Goal: Transaction & Acquisition: Book appointment/travel/reservation

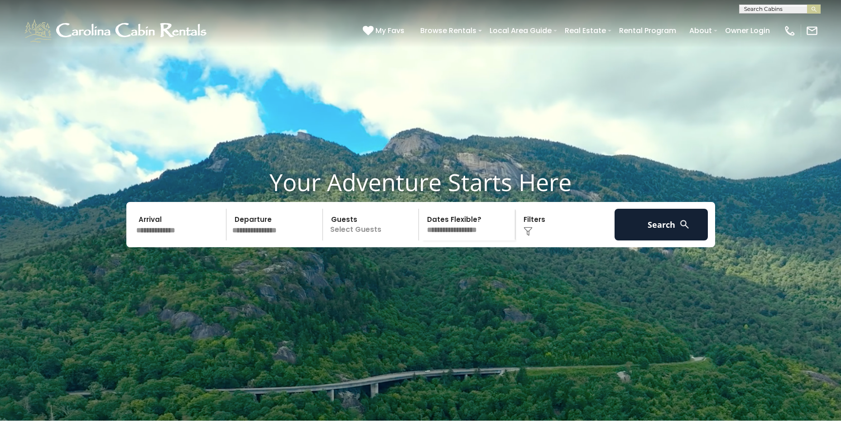
click at [177, 241] on input "text" at bounding box center [180, 225] width 94 height 32
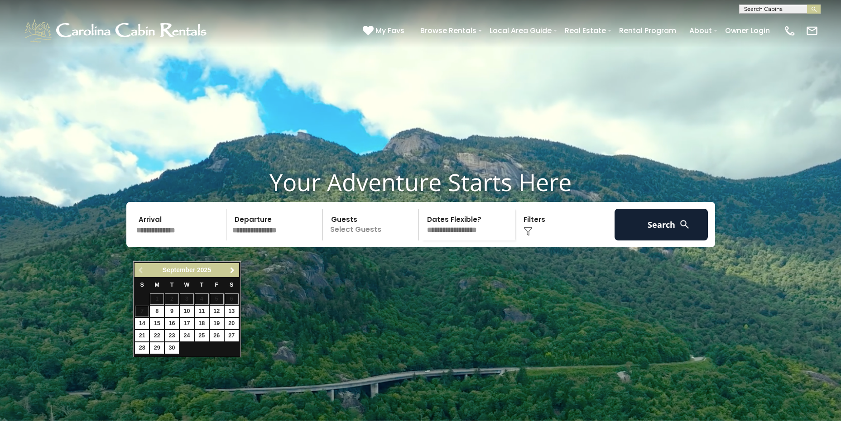
click at [235, 270] on span "Next" at bounding box center [232, 270] width 7 height 7
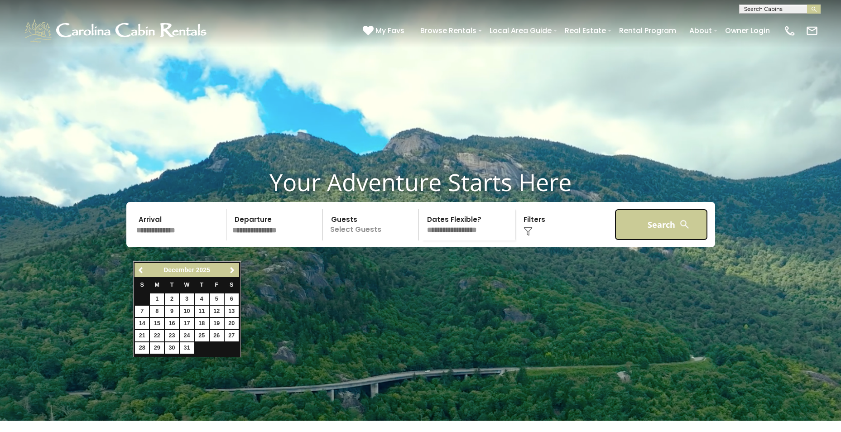
click at [647, 241] on button "Search" at bounding box center [662, 225] width 94 height 32
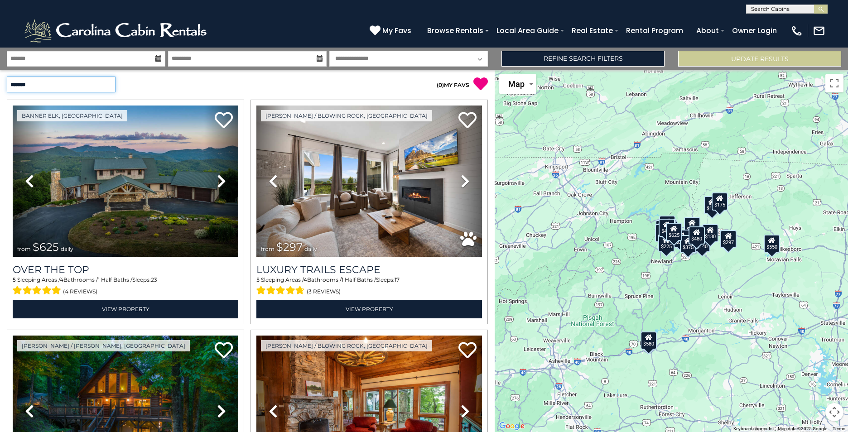
click at [83, 80] on select "**********" at bounding box center [61, 85] width 109 height 16
select select "**********"
click at [7, 77] on select "**********" at bounding box center [61, 85] width 109 height 16
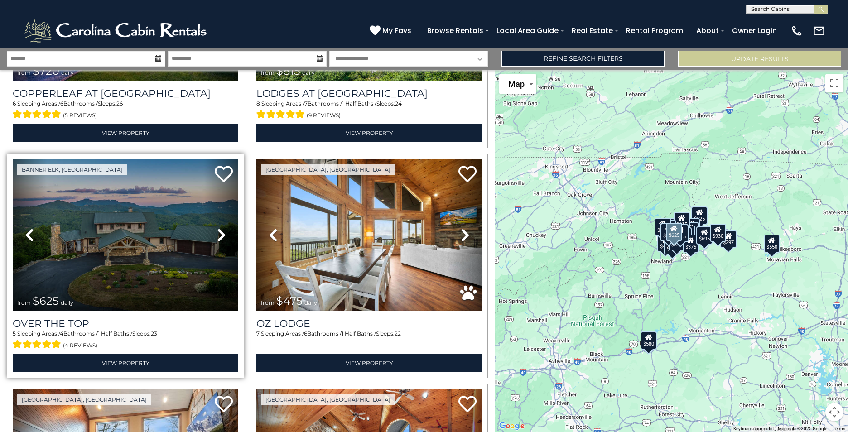
scroll to position [407, 0]
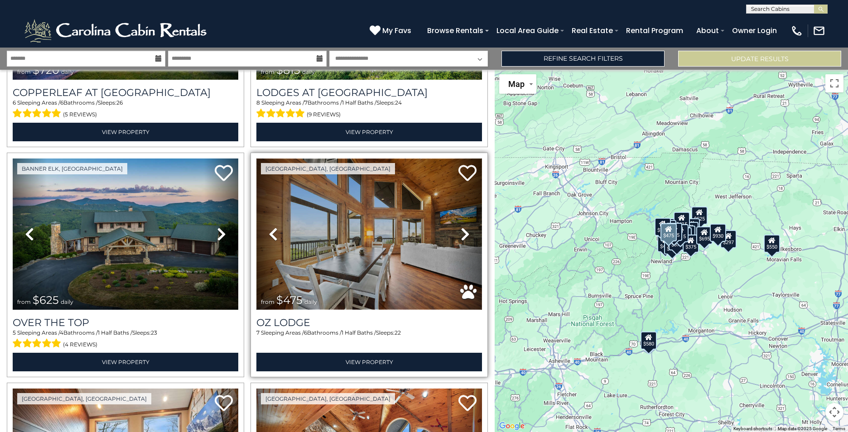
click at [364, 221] on img at bounding box center [369, 234] width 226 height 151
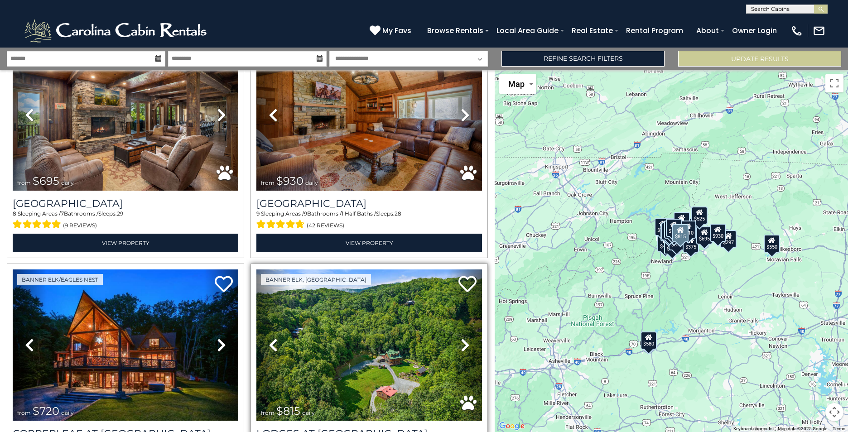
scroll to position [0, 0]
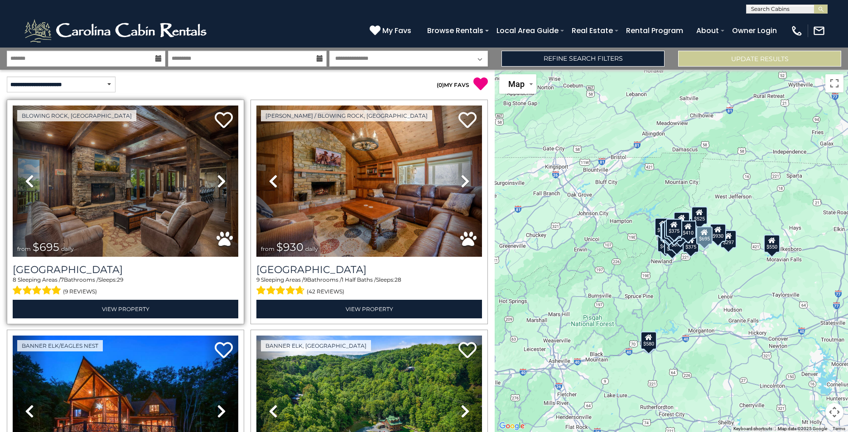
click at [219, 179] on icon at bounding box center [221, 181] width 9 height 14
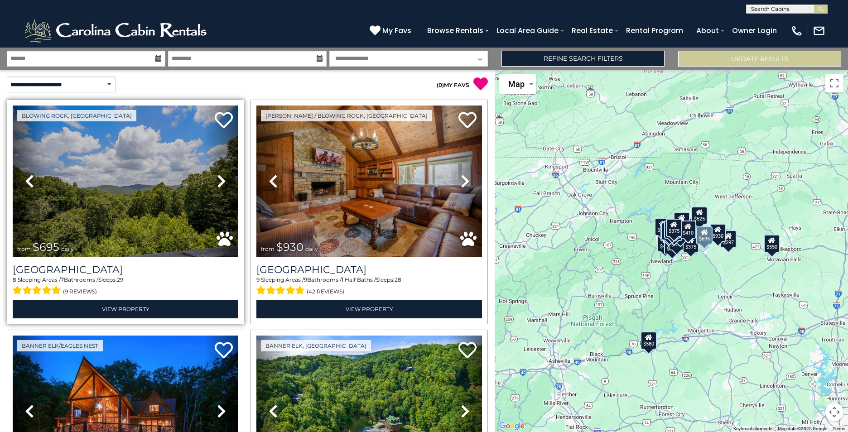
click at [219, 179] on icon at bounding box center [221, 181] width 9 height 14
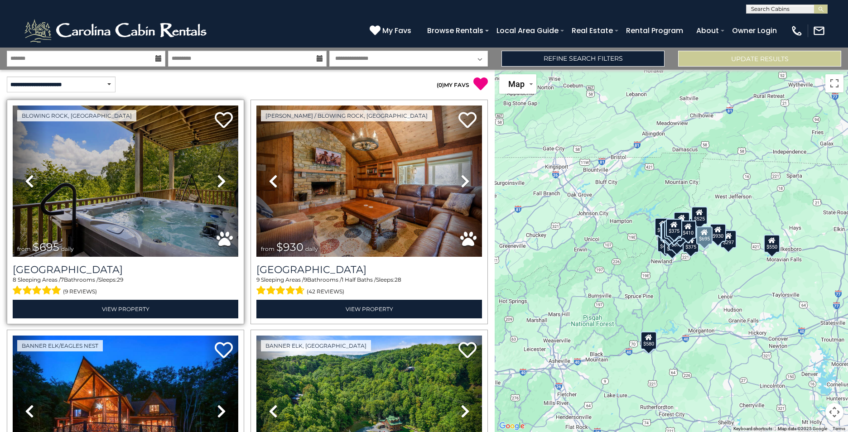
click at [219, 179] on icon at bounding box center [221, 181] width 9 height 14
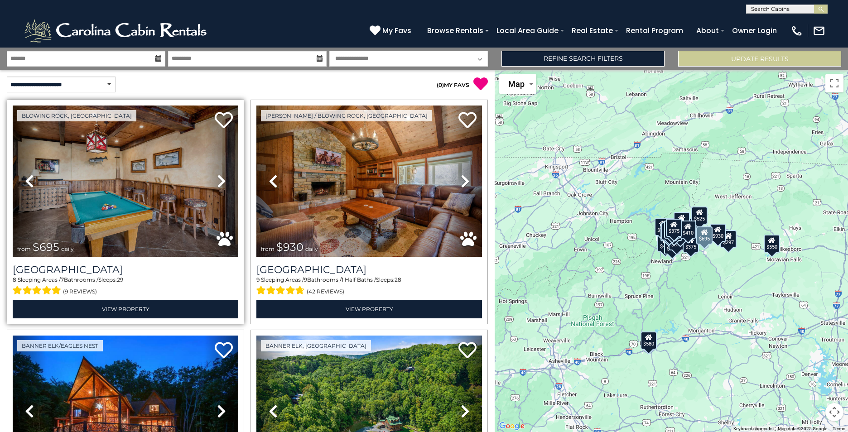
click at [219, 179] on icon at bounding box center [221, 181] width 9 height 14
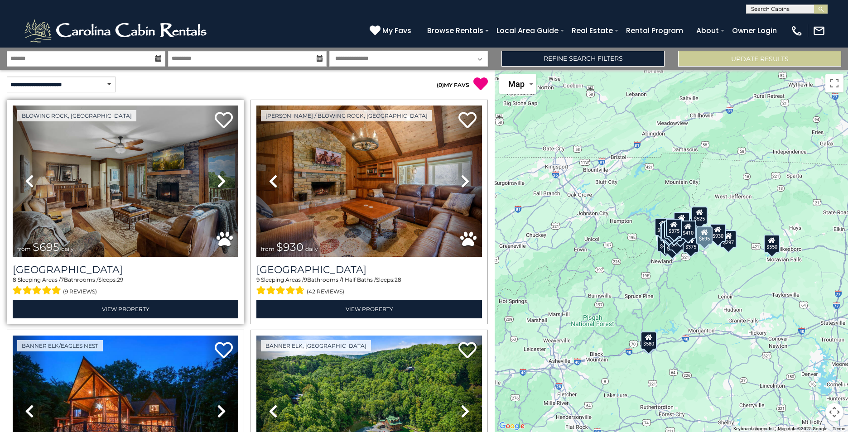
click at [219, 179] on icon at bounding box center [221, 181] width 9 height 14
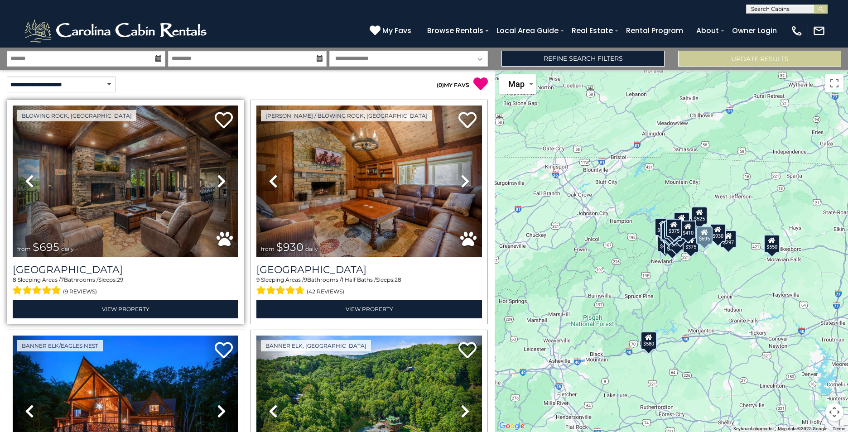
click at [219, 179] on icon at bounding box center [221, 181] width 9 height 14
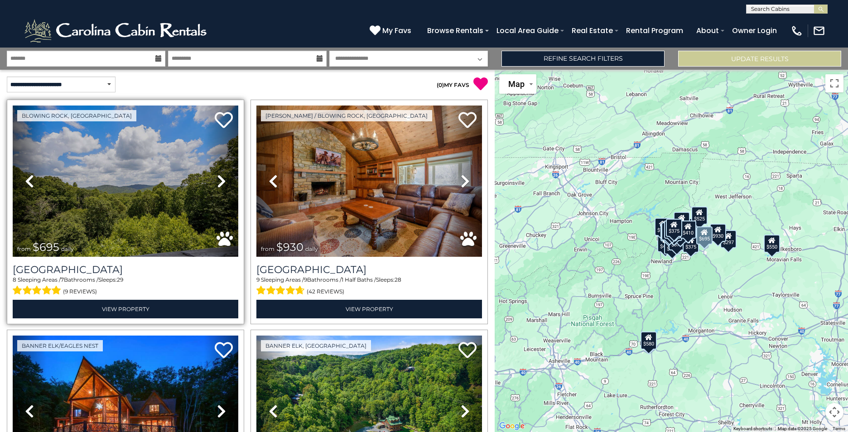
click at [219, 179] on icon at bounding box center [221, 181] width 9 height 14
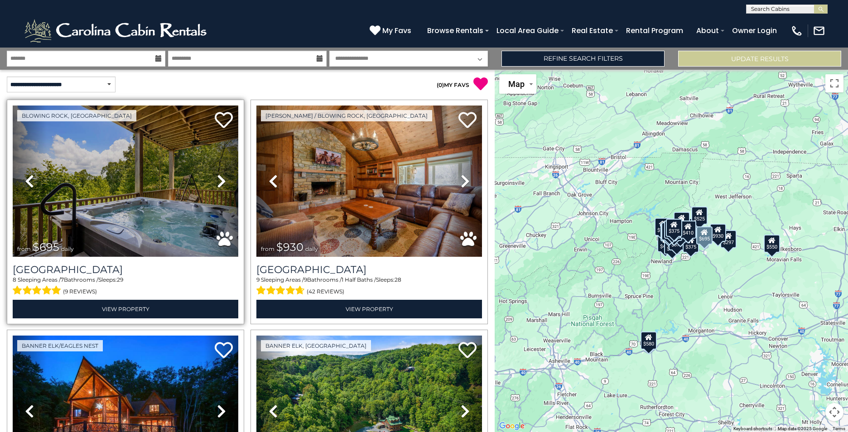
click at [219, 179] on icon at bounding box center [221, 181] width 9 height 14
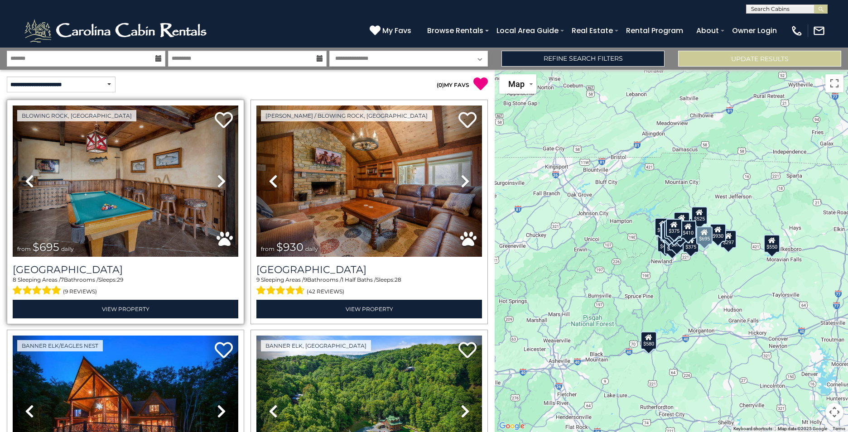
click at [219, 179] on icon at bounding box center [221, 181] width 9 height 14
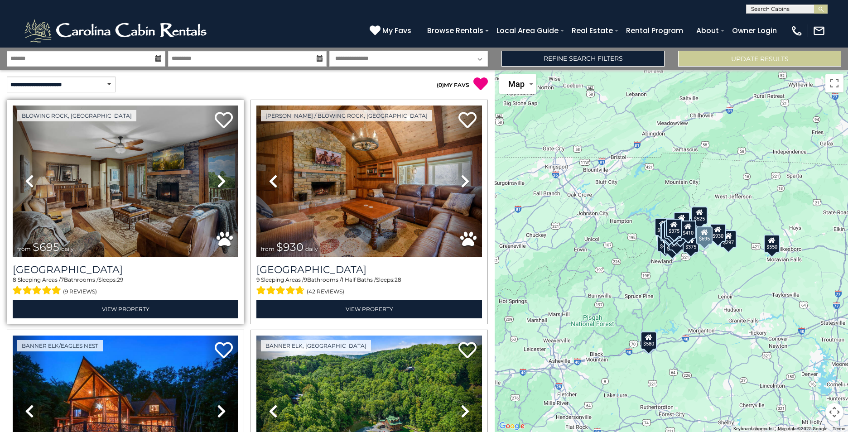
click at [219, 179] on icon at bounding box center [221, 181] width 9 height 14
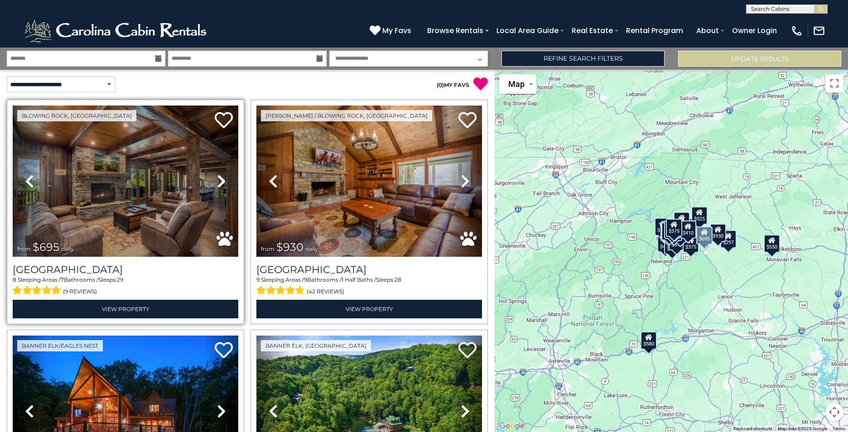
click at [219, 179] on icon at bounding box center [221, 181] width 9 height 14
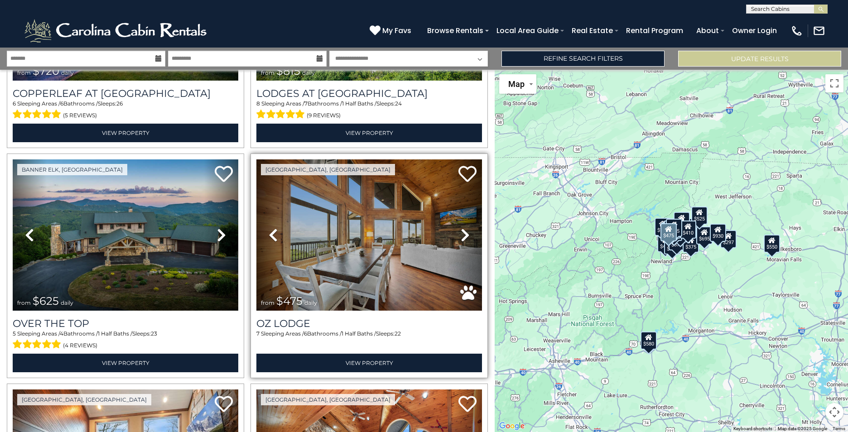
scroll to position [407, 0]
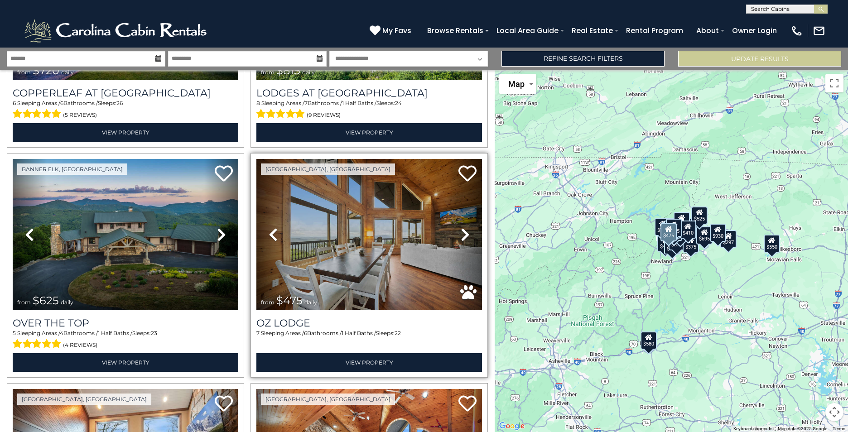
click at [461, 230] on icon at bounding box center [465, 234] width 9 height 14
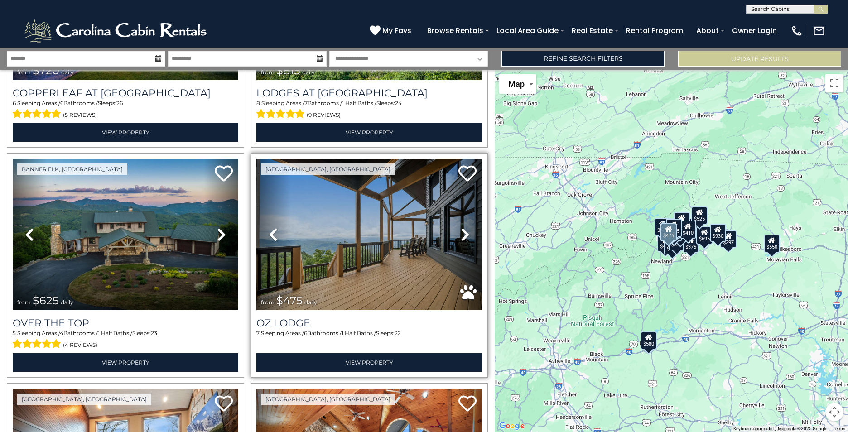
click at [461, 230] on icon at bounding box center [465, 234] width 9 height 14
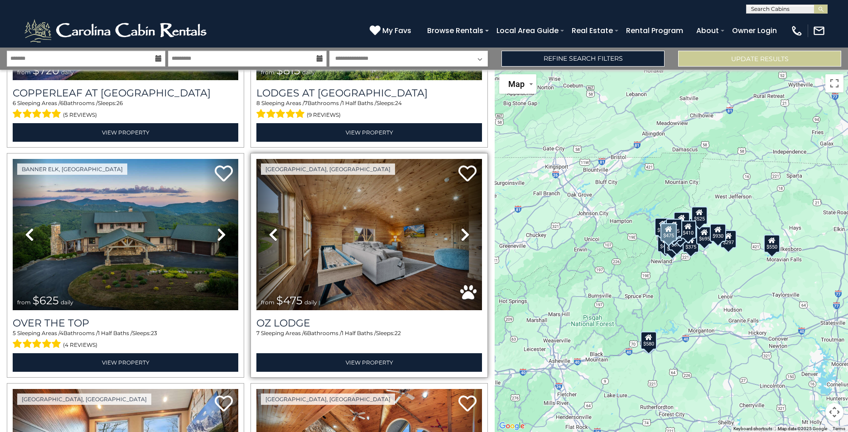
click at [461, 230] on icon at bounding box center [465, 234] width 9 height 14
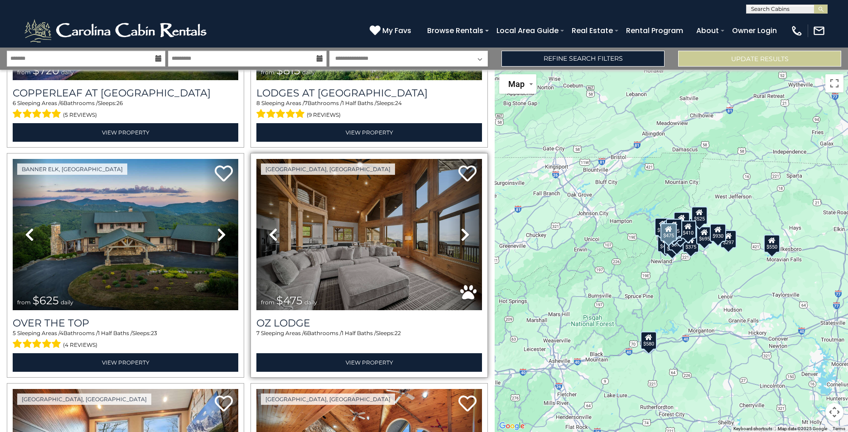
click at [461, 230] on icon at bounding box center [465, 234] width 9 height 14
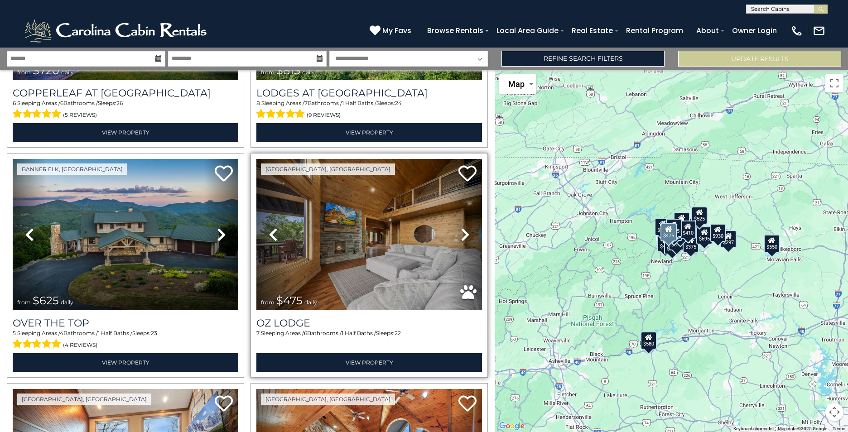
click at [461, 230] on icon at bounding box center [465, 234] width 9 height 14
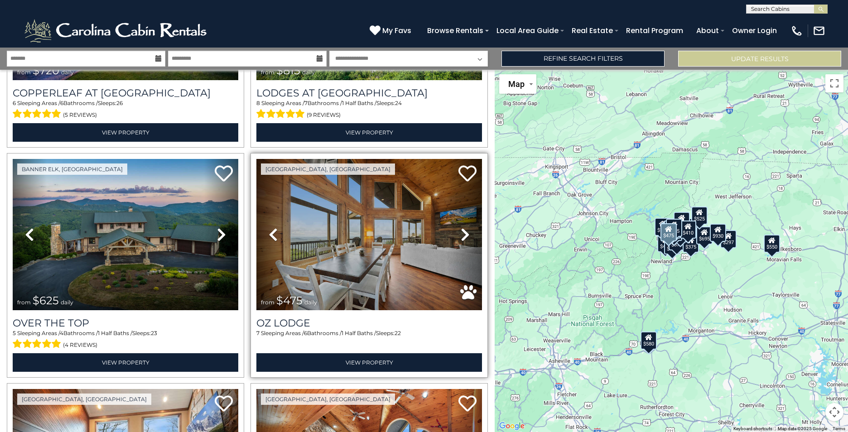
click at [461, 230] on icon at bounding box center [465, 234] width 9 height 14
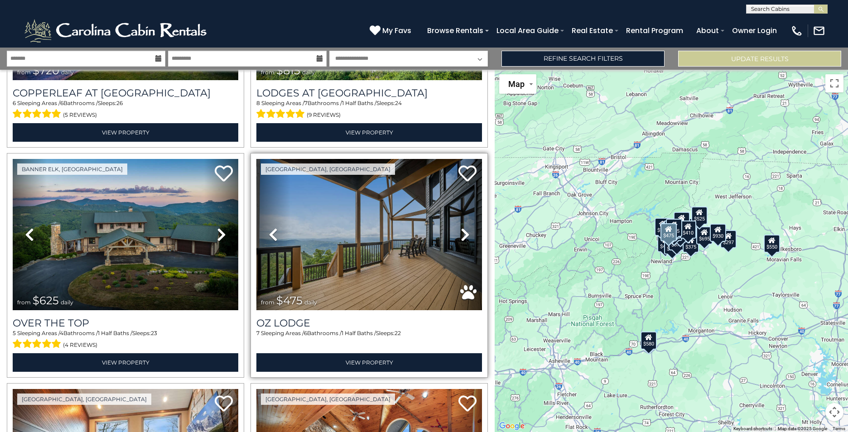
click at [461, 230] on icon at bounding box center [465, 234] width 9 height 14
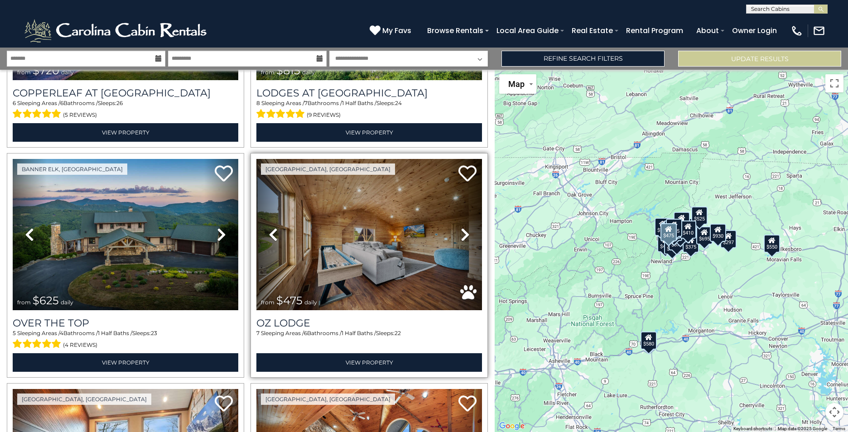
click at [461, 230] on icon at bounding box center [465, 234] width 9 height 14
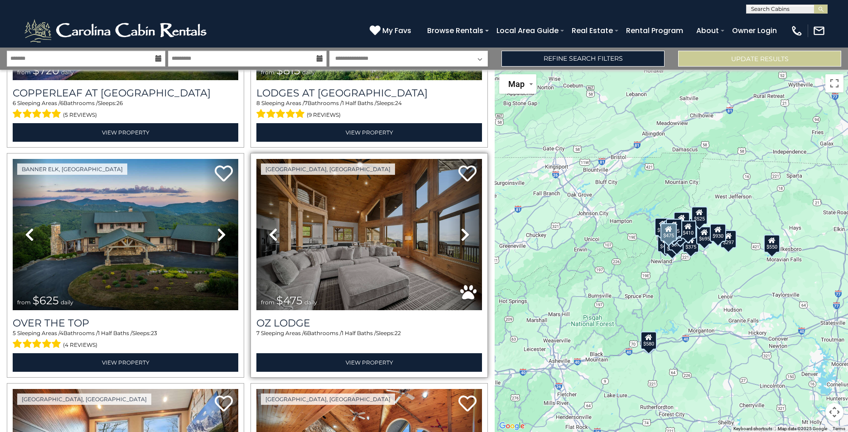
click at [461, 230] on icon at bounding box center [465, 234] width 9 height 14
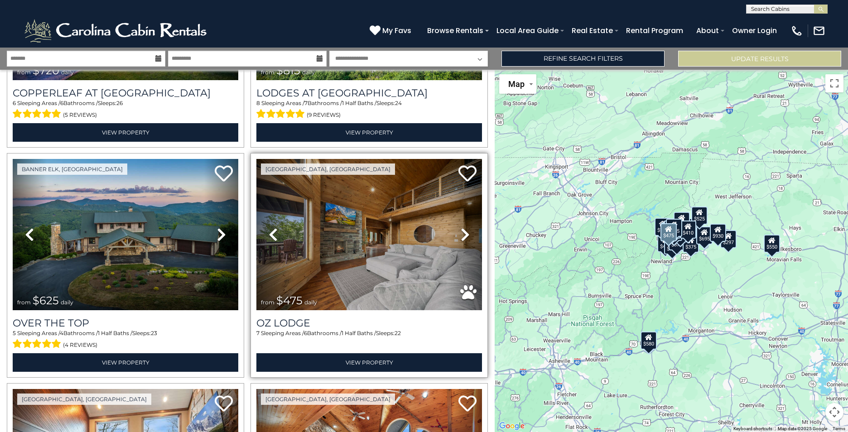
click at [461, 230] on icon at bounding box center [465, 234] width 9 height 14
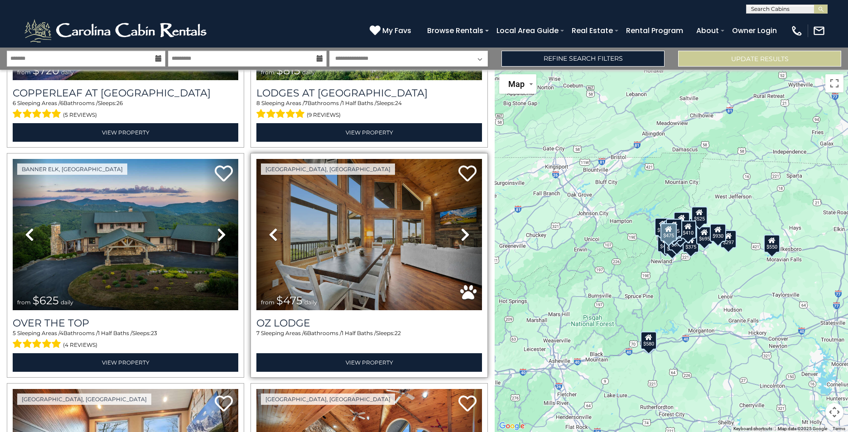
click at [461, 230] on icon at bounding box center [465, 234] width 9 height 14
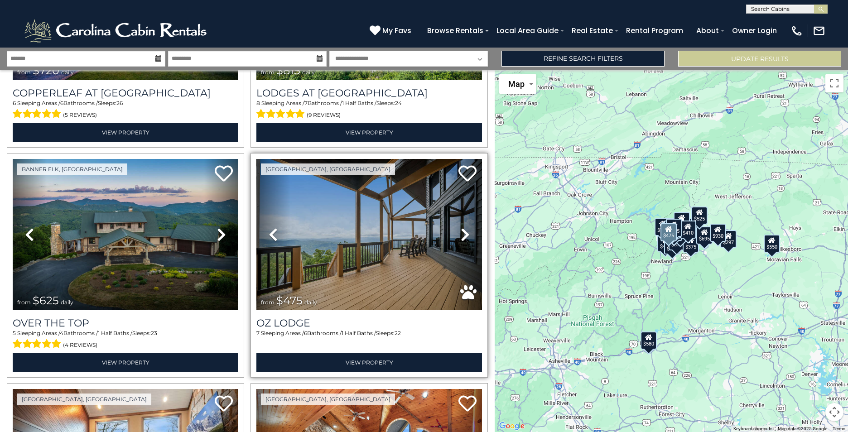
click at [461, 230] on icon at bounding box center [465, 234] width 9 height 14
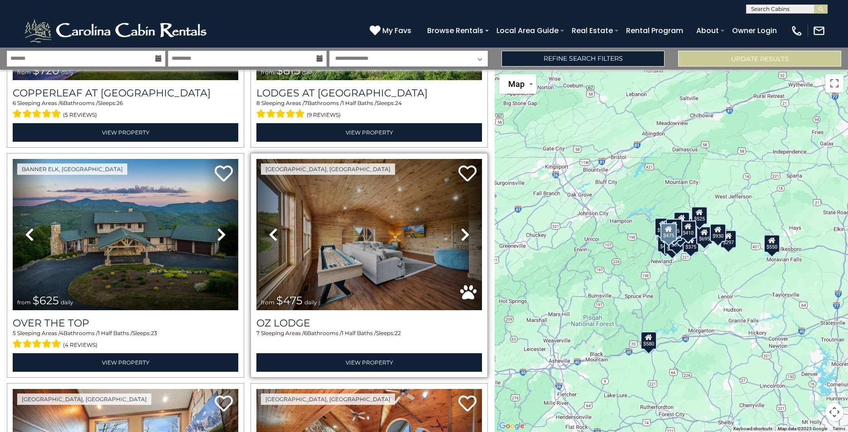
click at [461, 230] on icon at bounding box center [465, 234] width 9 height 14
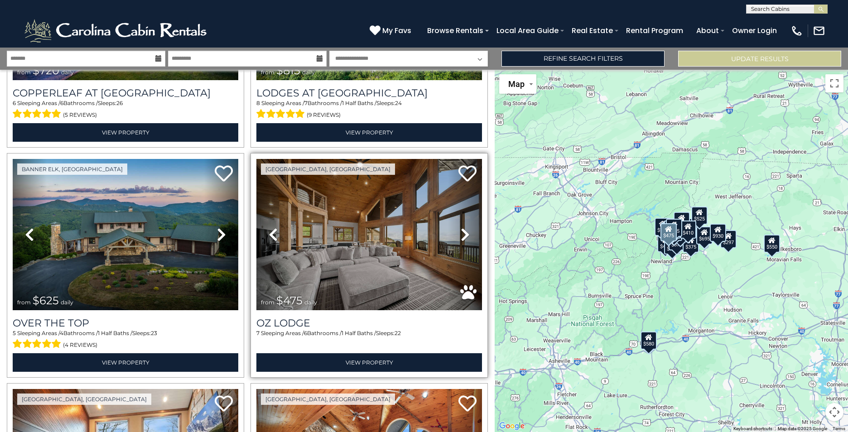
click at [461, 230] on icon at bounding box center [465, 234] width 9 height 14
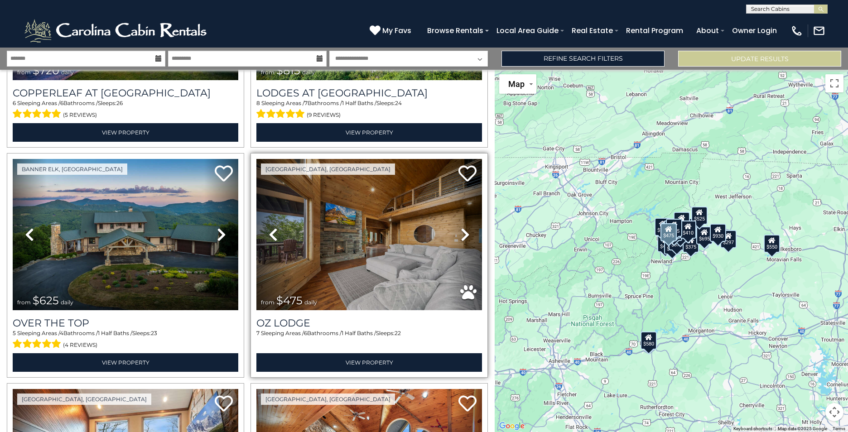
click at [461, 230] on icon at bounding box center [465, 234] width 9 height 14
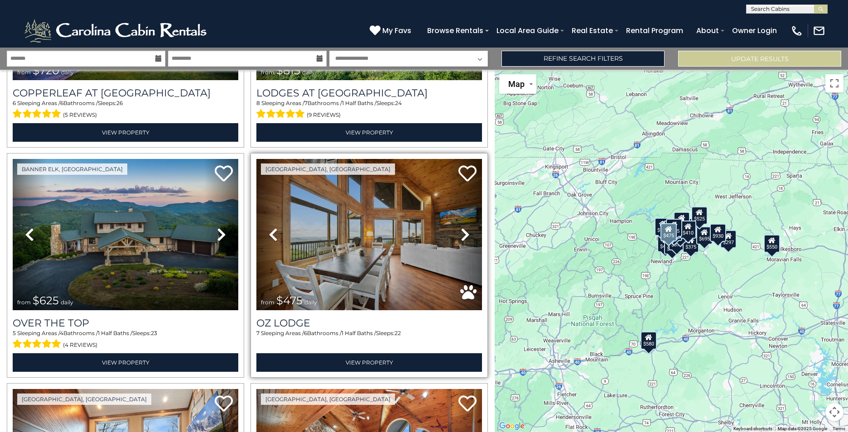
click at [461, 230] on icon at bounding box center [465, 234] width 9 height 14
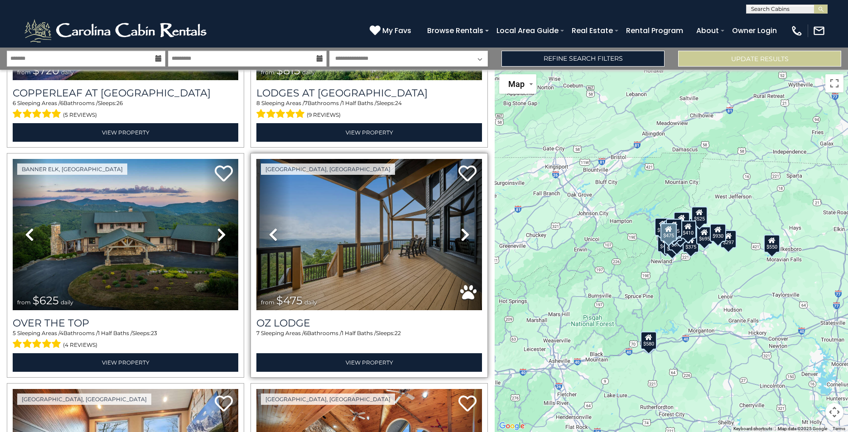
click at [461, 230] on icon at bounding box center [465, 234] width 9 height 14
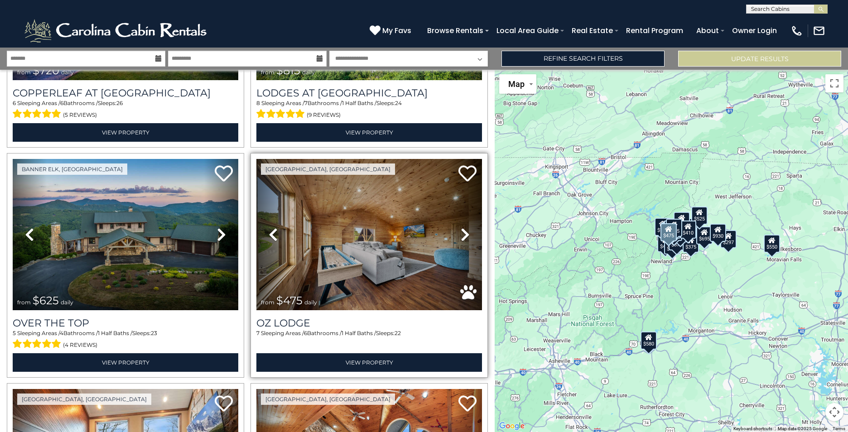
click at [461, 230] on icon at bounding box center [465, 234] width 9 height 14
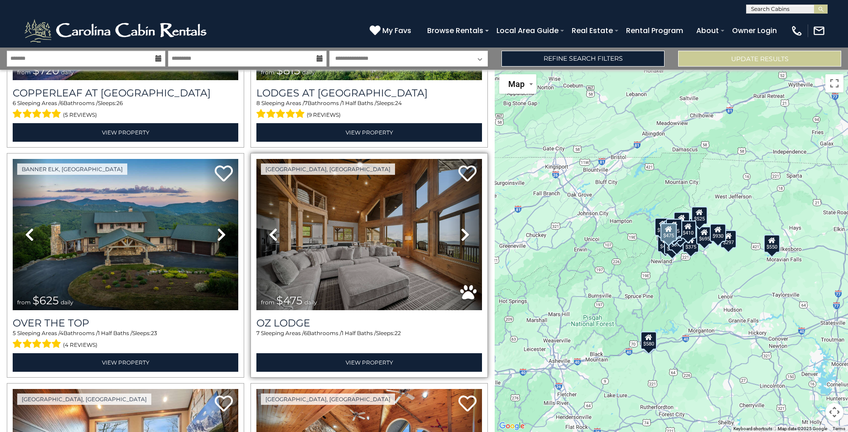
click at [461, 230] on icon at bounding box center [465, 234] width 9 height 14
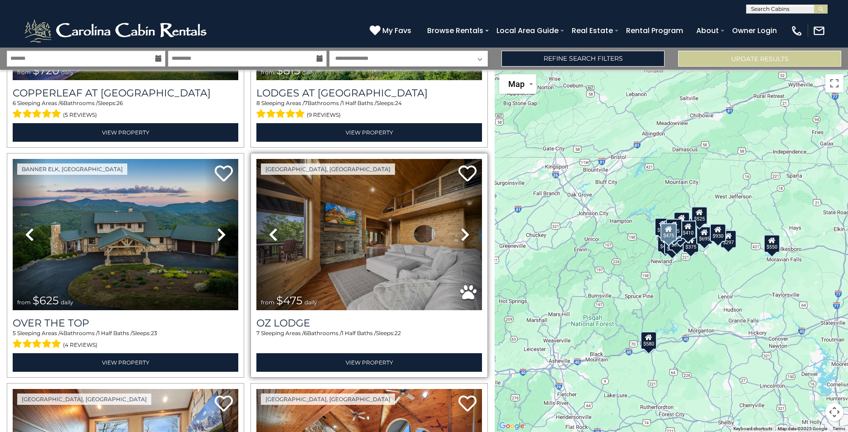
click at [461, 230] on icon at bounding box center [465, 234] width 9 height 14
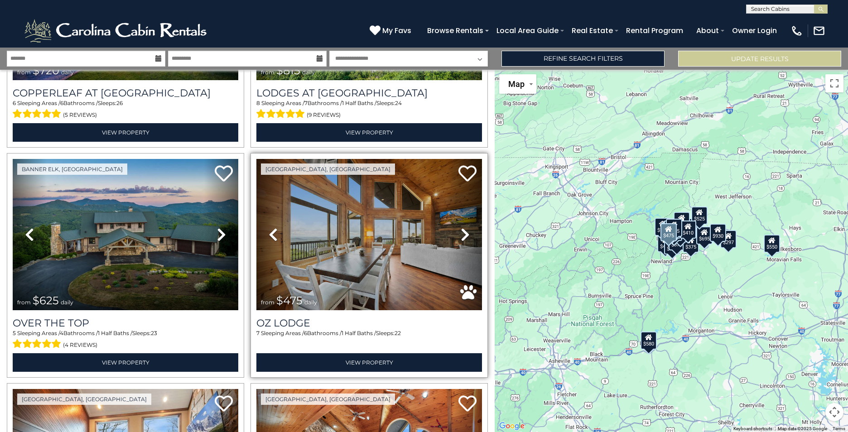
click at [461, 230] on icon at bounding box center [465, 234] width 9 height 14
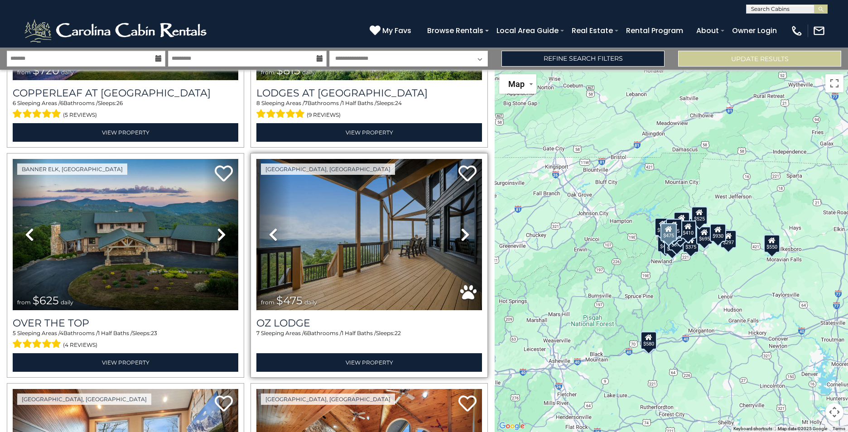
click at [461, 230] on icon at bounding box center [465, 234] width 9 height 14
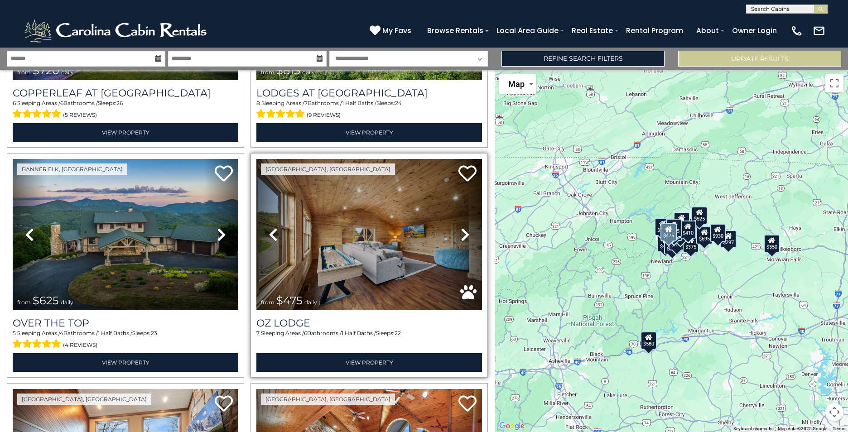
click at [461, 230] on icon at bounding box center [465, 234] width 9 height 14
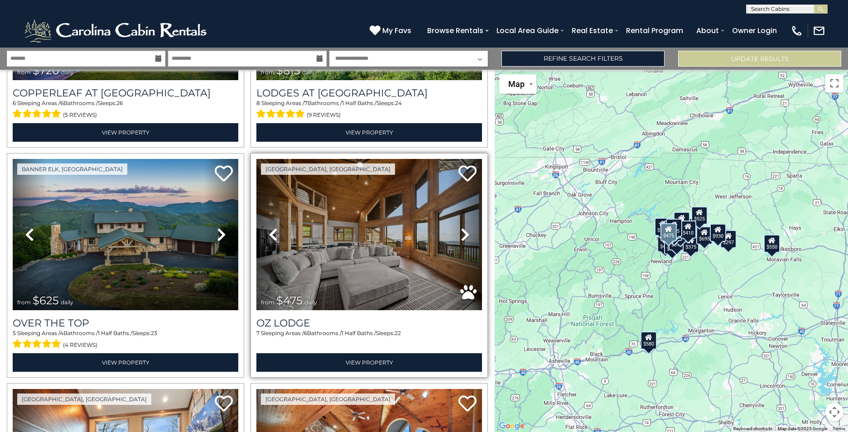
click at [461, 230] on icon at bounding box center [465, 234] width 9 height 14
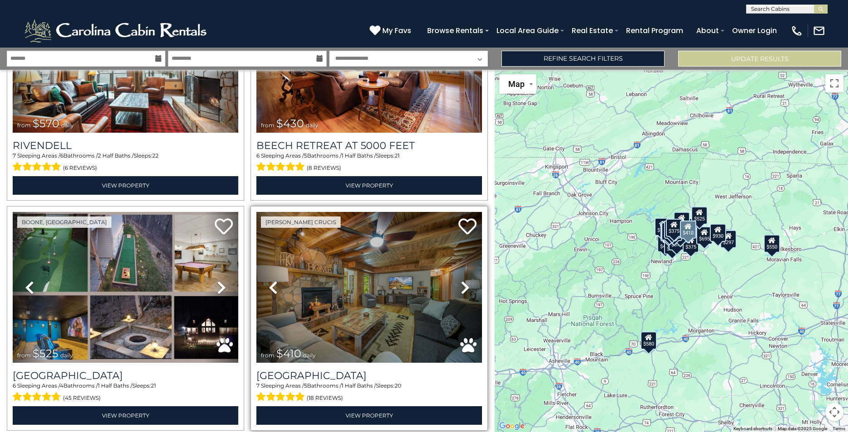
scroll to position [815, 0]
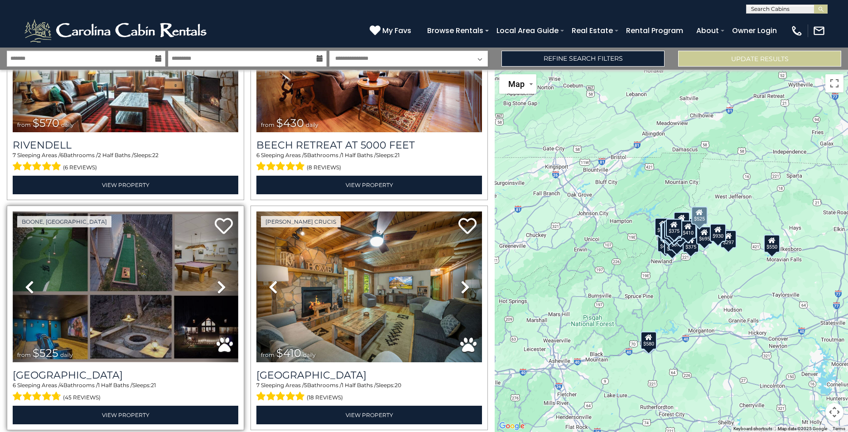
click at [104, 242] on img at bounding box center [126, 287] width 226 height 151
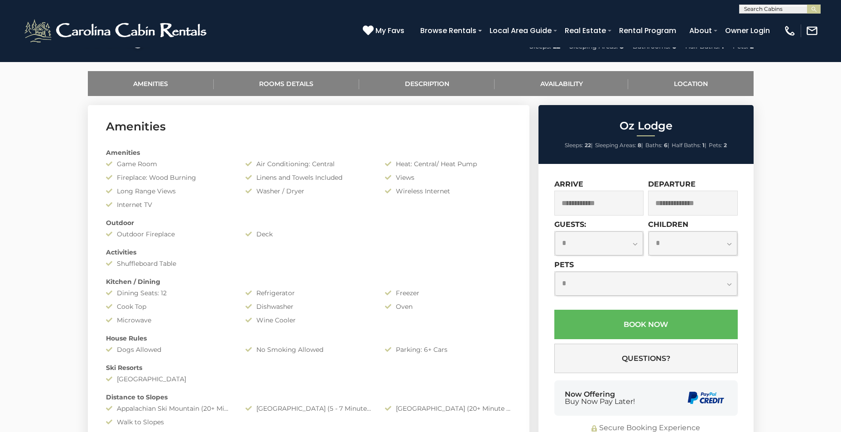
scroll to position [408, 0]
click at [603, 200] on input "text" at bounding box center [600, 202] width 90 height 25
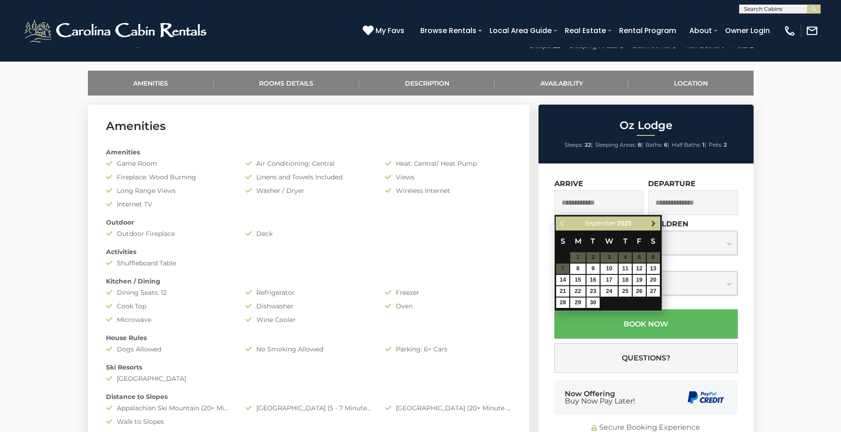
click at [654, 221] on span "Next" at bounding box center [653, 223] width 7 height 7
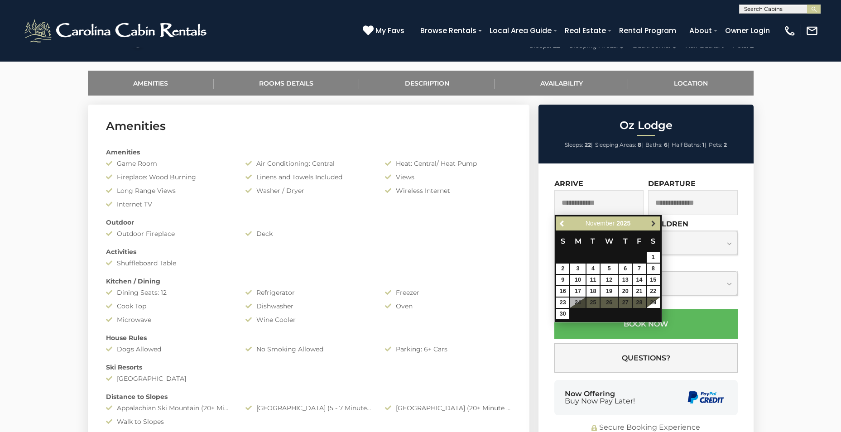
click at [655, 221] on span "Next" at bounding box center [653, 223] width 7 height 7
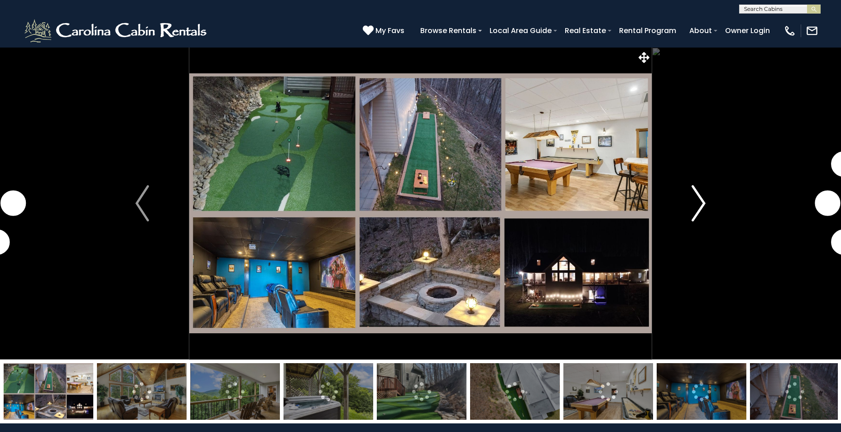
click at [705, 198] on img "Next" at bounding box center [699, 203] width 14 height 36
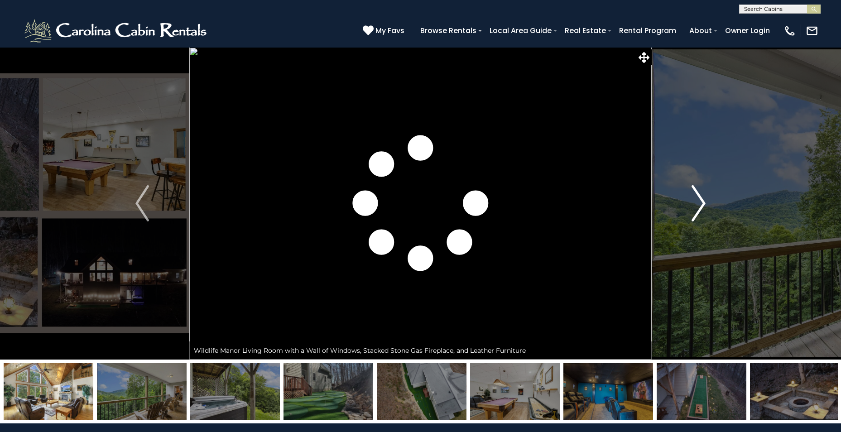
click at [705, 198] on img "Next" at bounding box center [699, 203] width 14 height 36
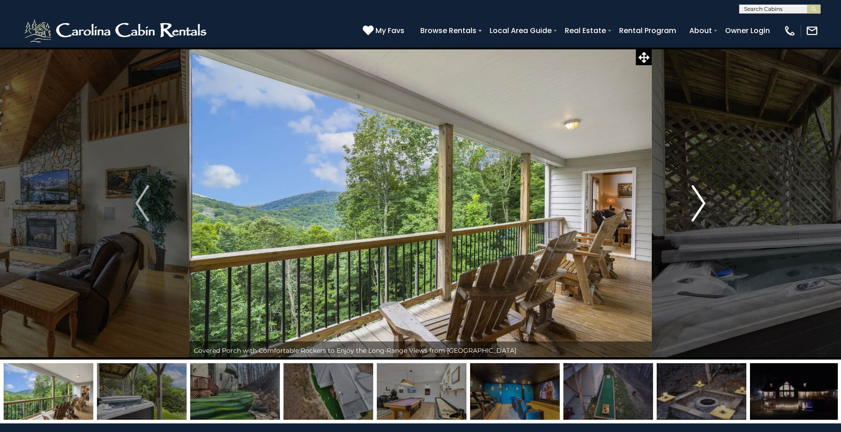
click at [694, 198] on img "Next" at bounding box center [699, 203] width 14 height 36
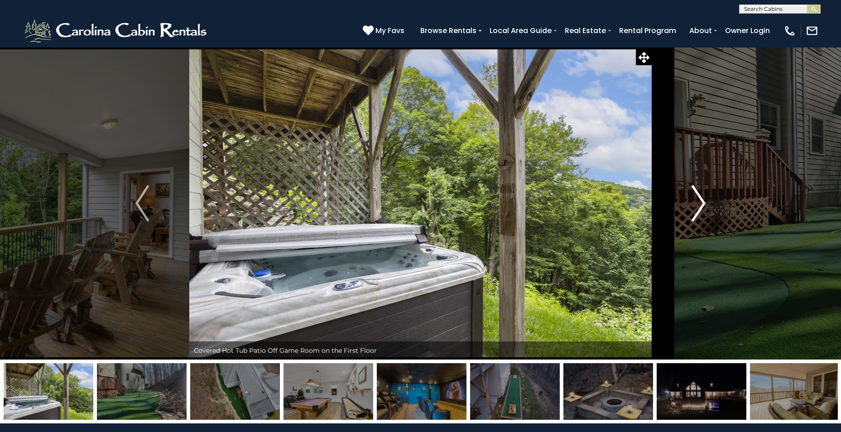
click at [694, 198] on img "Next" at bounding box center [699, 203] width 14 height 36
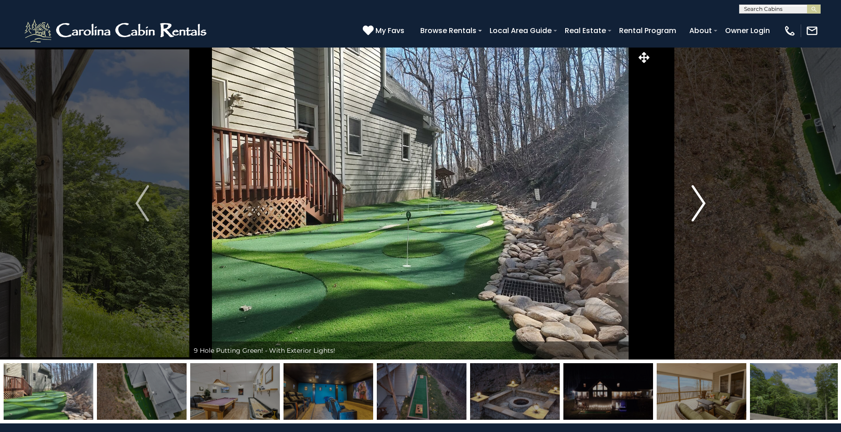
click at [694, 198] on img "Next" at bounding box center [699, 203] width 14 height 36
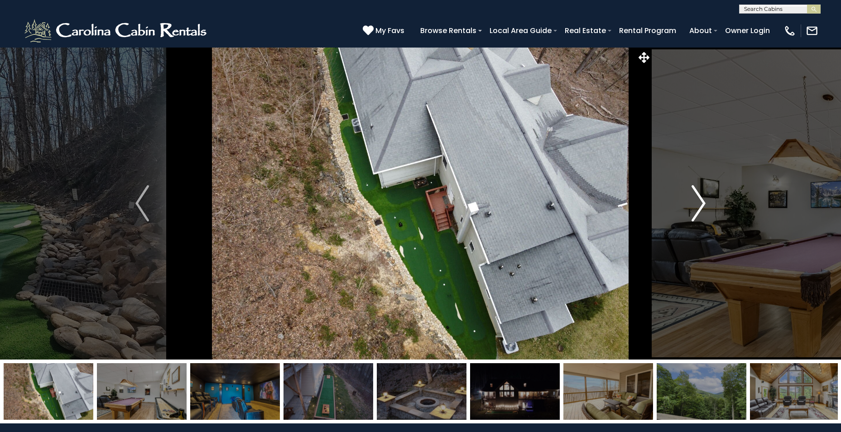
click at [694, 198] on img "Next" at bounding box center [699, 203] width 14 height 36
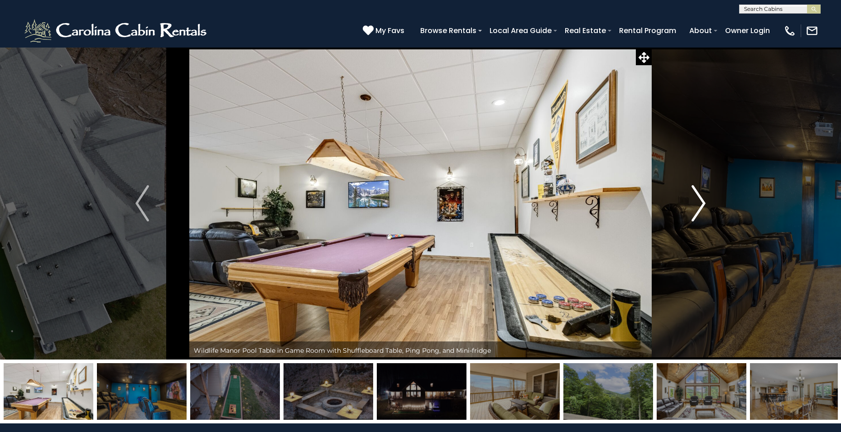
click at [694, 198] on img "Next" at bounding box center [699, 203] width 14 height 36
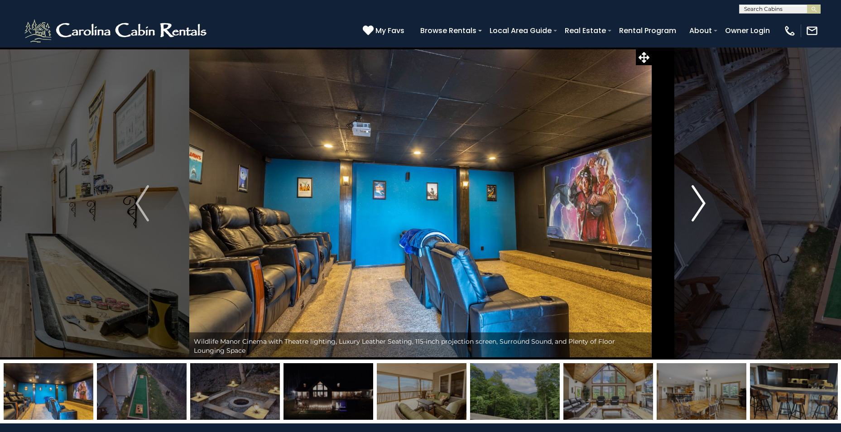
click at [694, 198] on img "Next" at bounding box center [699, 203] width 14 height 36
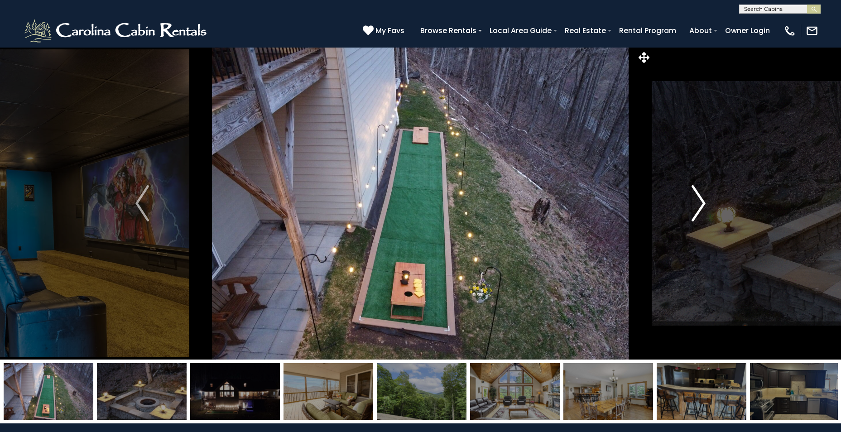
click at [694, 198] on img "Next" at bounding box center [699, 203] width 14 height 36
